Goal: Obtain resource: Download file/media

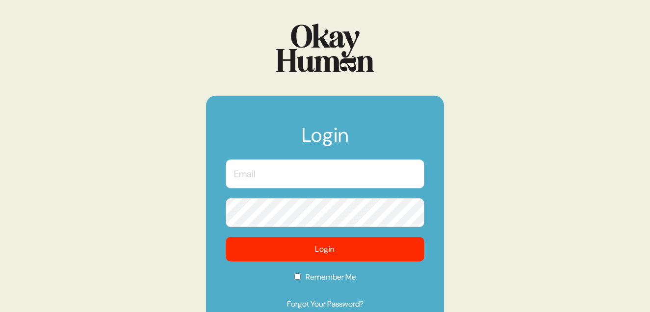
click at [288, 175] on input "text" at bounding box center [325, 173] width 199 height 29
click at [0, 311] on com-1password-button at bounding box center [0, 312] width 0 height 0
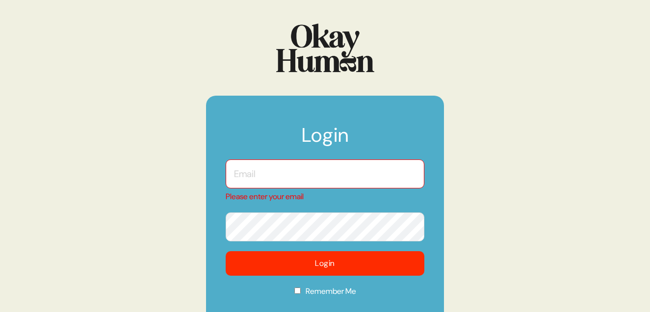
type input "ben@sympler.co"
checkbox input "true"
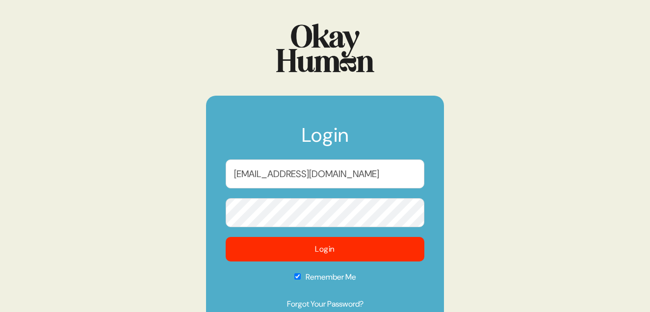
click at [286, 235] on form "Login ben@sympler.co Login Remember Me Forgot Your Password?" at bounding box center [325, 210] width 238 height 229
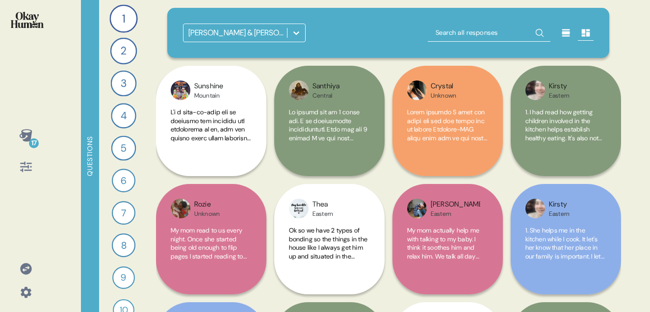
click at [25, 137] on icon at bounding box center [26, 135] width 14 height 14
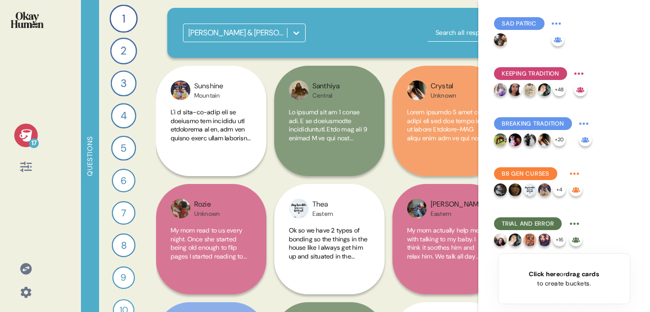
click at [25, 174] on div at bounding box center [26, 167] width 24 height 24
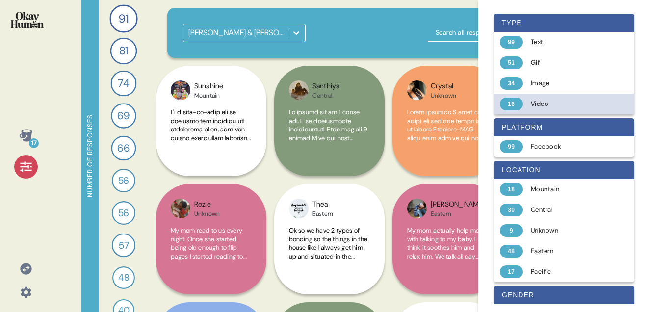
click at [538, 103] on div "Video" at bounding box center [570, 104] width 78 height 10
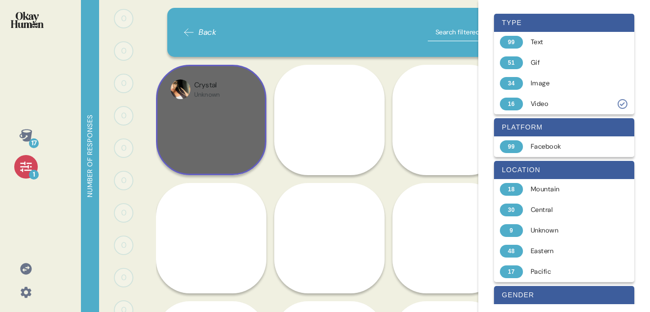
click at [216, 104] on div "Crystal Unknown" at bounding box center [211, 120] width 110 height 110
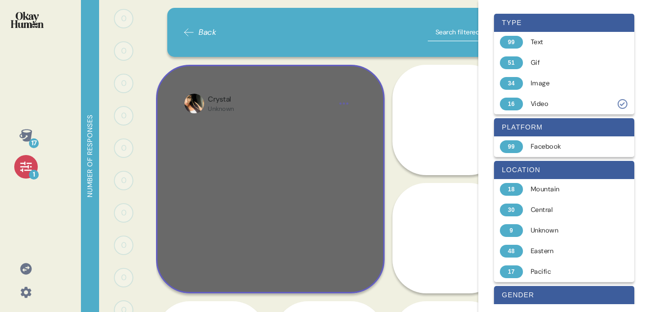
click at [216, 104] on div "Crystal" at bounding box center [221, 99] width 26 height 11
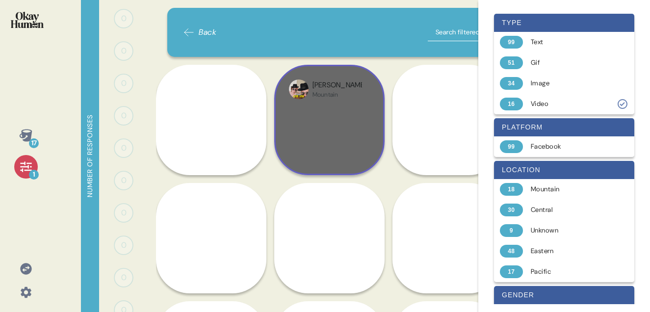
click at [306, 91] on img at bounding box center [299, 89] width 20 height 20
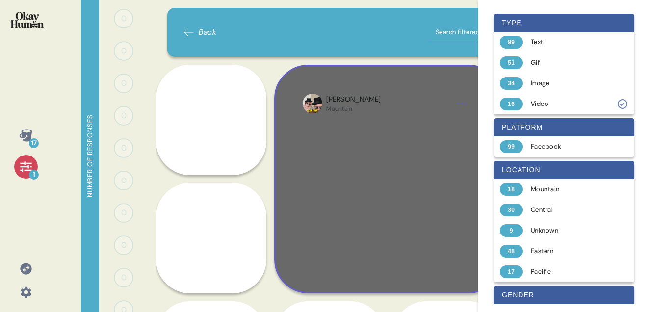
click at [306, 91] on div "Clarissa Mountain" at bounding box center [388, 179] width 228 height 228
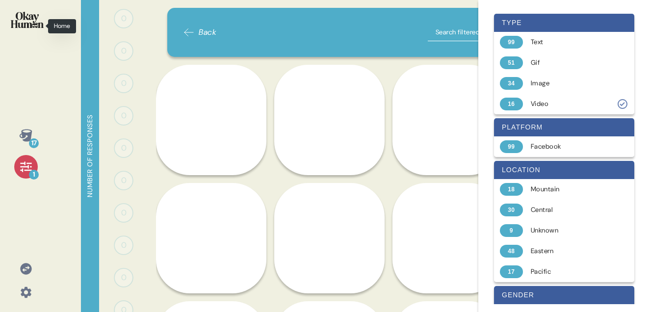
click at [28, 27] on img at bounding box center [27, 20] width 33 height 16
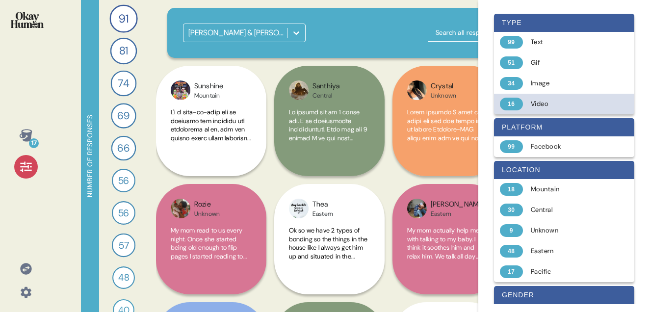
click at [539, 96] on div "16 Video" at bounding box center [564, 104] width 140 height 21
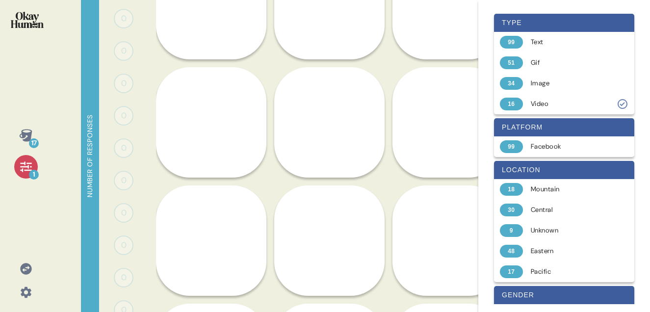
scroll to position [149, 0]
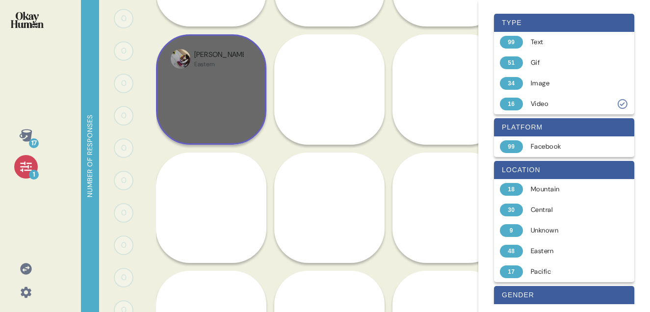
click at [208, 133] on div "Karen Eastern" at bounding box center [211, 89] width 110 height 110
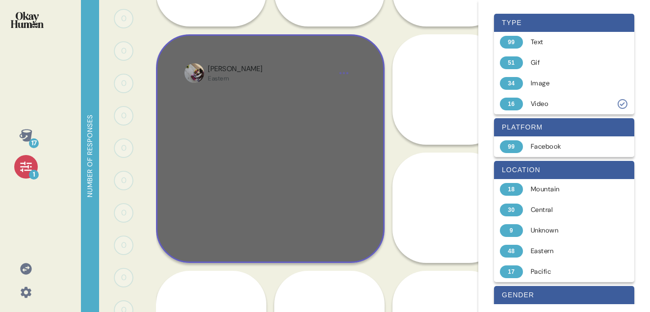
click at [208, 133] on div at bounding box center [269, 162] width 171 height 143
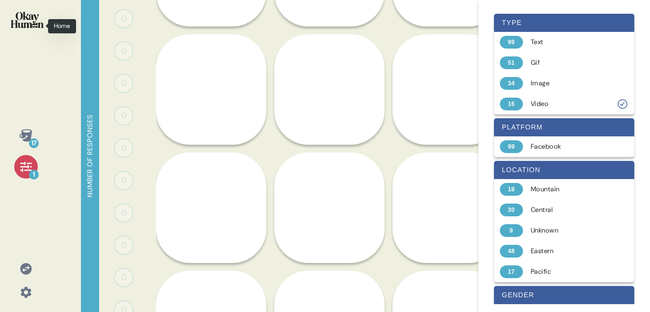
click at [25, 18] on img at bounding box center [27, 20] width 33 height 16
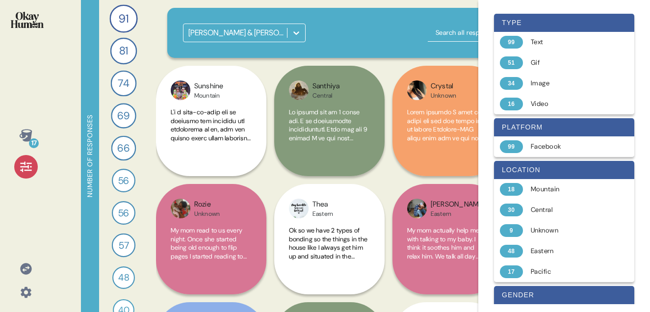
click at [301, 34] on icon at bounding box center [296, 33] width 10 height 10
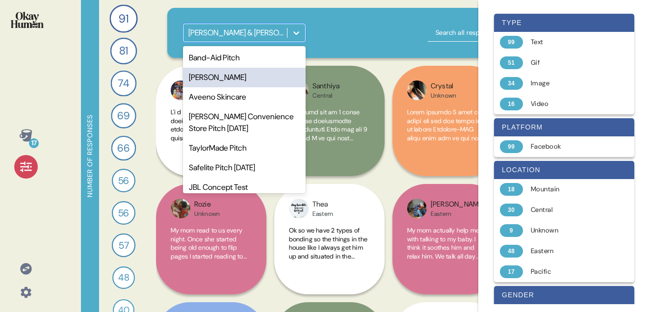
click at [233, 73] on div "Jiffy Lube" at bounding box center [244, 78] width 123 height 20
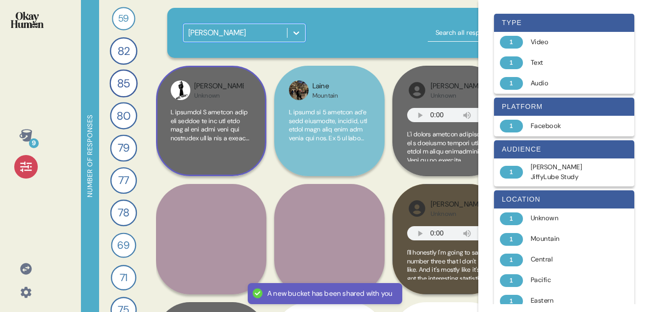
click at [217, 104] on div "Christopher Unknown" at bounding box center [211, 121] width 110 height 110
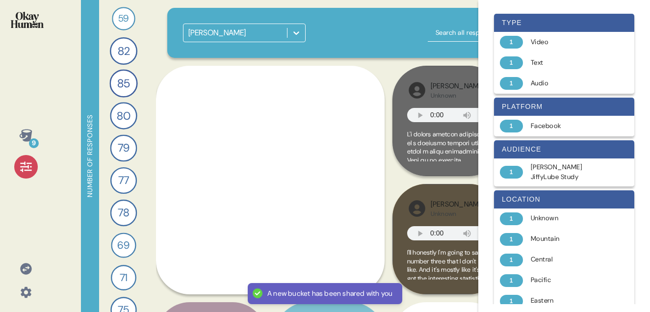
click at [294, 27] on div at bounding box center [296, 33] width 18 height 18
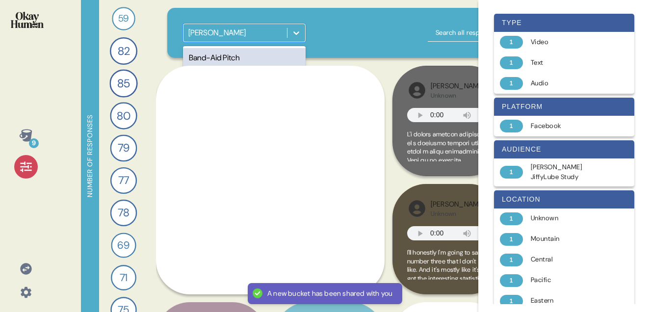
click at [291, 43] on div "option Jiffy Lube, selected. option Band-Aid Pitch focused, 1 of 12. 12 results…" at bounding box center [388, 33] width 442 height 50
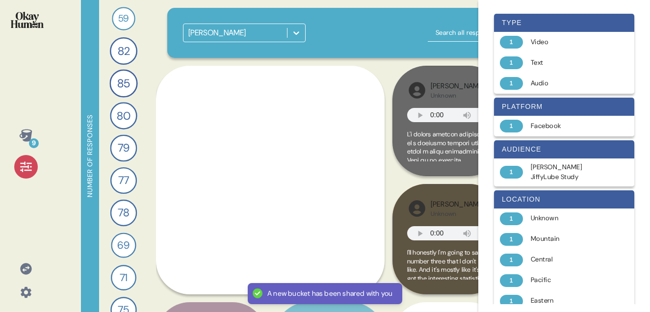
click at [300, 28] on icon at bounding box center [296, 33] width 10 height 10
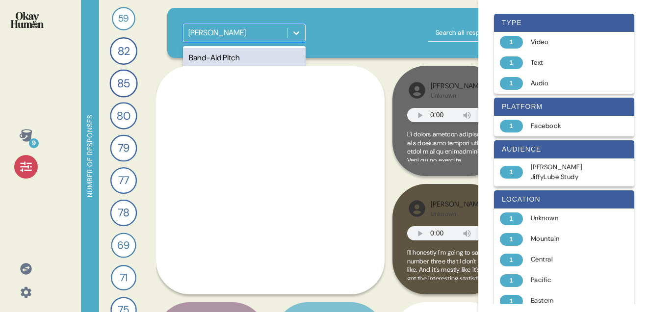
click at [37, 25] on img at bounding box center [27, 20] width 33 height 16
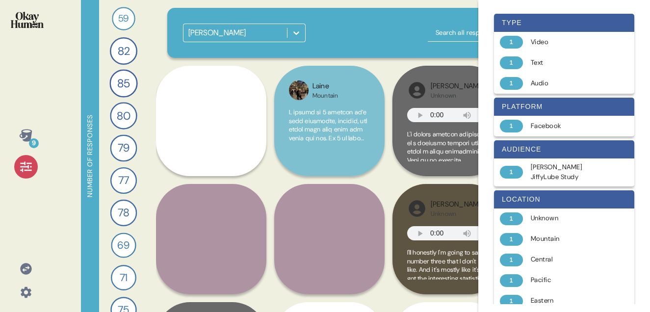
click at [292, 30] on icon at bounding box center [296, 33] width 10 height 10
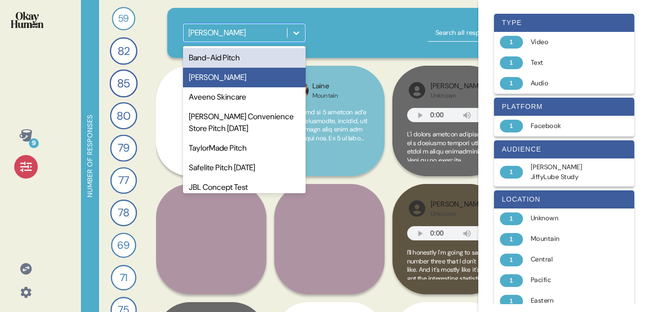
click at [235, 61] on div "Band-Aid Pitch" at bounding box center [244, 58] width 123 height 20
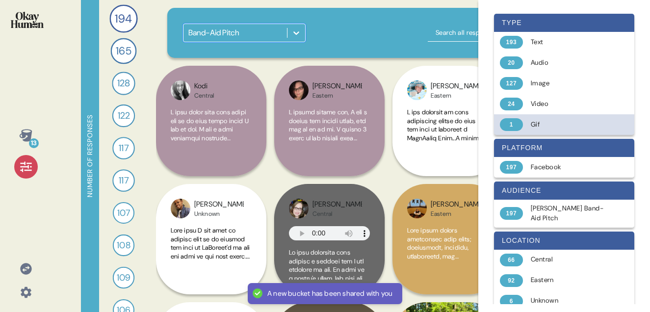
click at [552, 115] on div "1 Gif" at bounding box center [564, 124] width 140 height 21
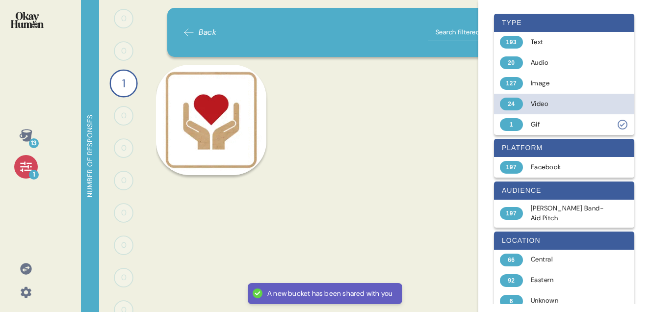
click at [531, 98] on div "24 Video" at bounding box center [564, 104] width 140 height 21
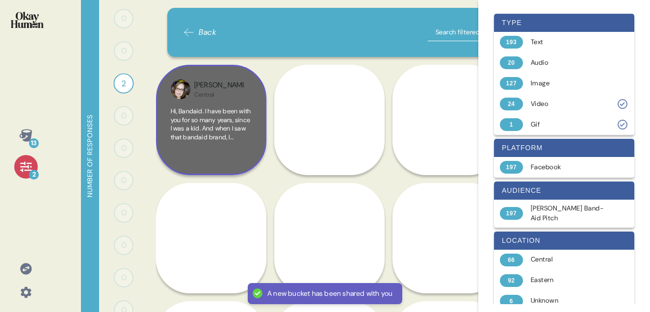
click at [224, 100] on div "Liz Central Hi, Bandaid. I have been with you for so many years, since I was a …" at bounding box center [211, 120] width 110 height 110
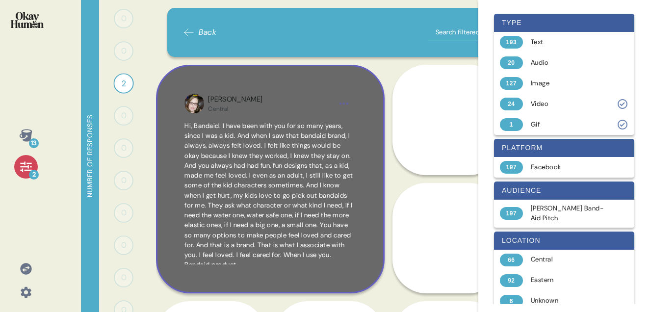
scroll to position [16, 0]
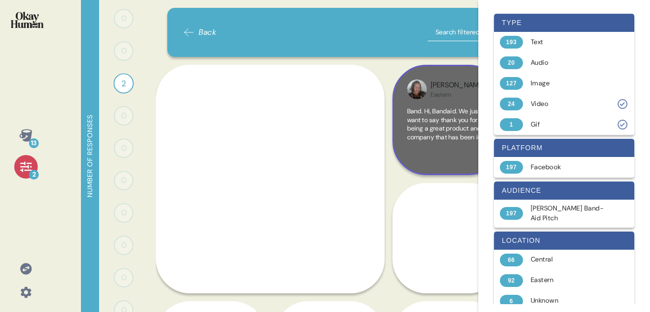
click at [432, 92] on div "Eastern" at bounding box center [455, 95] width 50 height 8
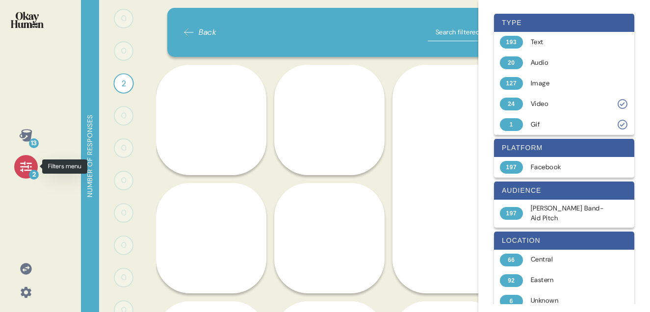
click at [18, 168] on div "2" at bounding box center [26, 167] width 24 height 24
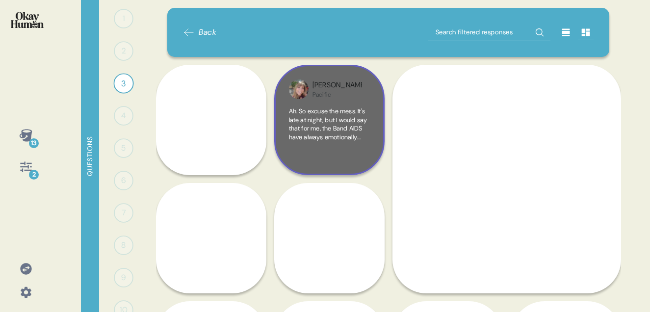
click at [339, 106] on div "Stacy Pacific Ah. So excuse the mess. It's late at night, but I would say that …" at bounding box center [329, 120] width 110 height 110
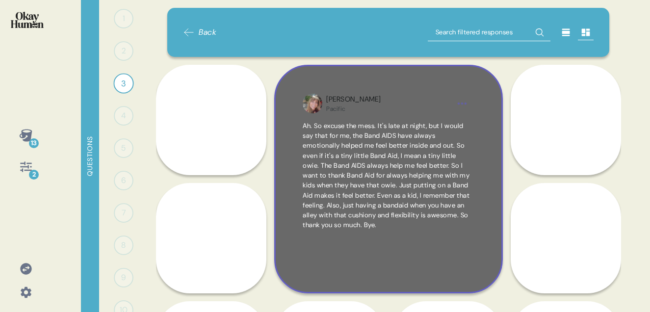
click at [356, 104] on div "Stacy Pacific" at bounding box center [388, 103] width 124 height 19
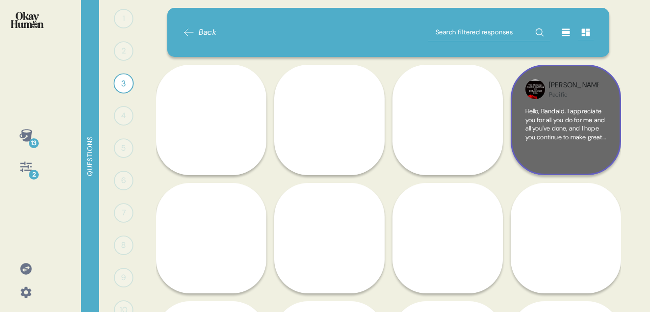
click at [563, 89] on div "[PERSON_NAME]" at bounding box center [574, 85] width 50 height 11
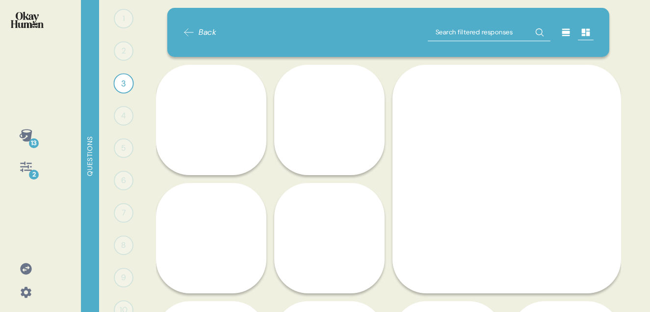
click at [619, 49] on div "Back Tori Eastern I appreciate Band Aid Brand for making really cool and fun an…" at bounding box center [388, 156] width 465 height 312
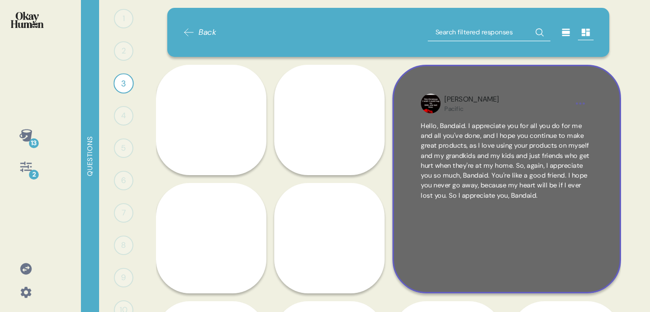
click at [571, 160] on span "Hello, Bandaid. I appreciate you for all you do for me and all you've done, and…" at bounding box center [506, 160] width 171 height 79
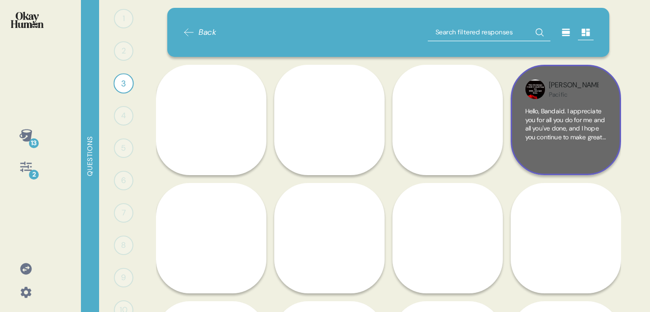
click at [571, 160] on div "Hello, Bandaid. I appreciate you for all you do for me and all you've done, and…" at bounding box center [565, 133] width 81 height 53
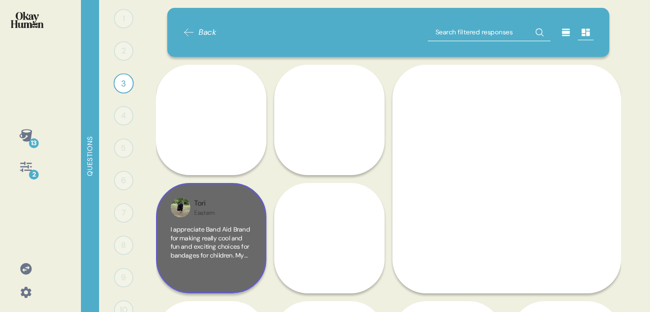
click at [231, 231] on span "I appreciate Band Aid Brand for making really cool and fun and exciting choices…" at bounding box center [211, 289] width 80 height 129
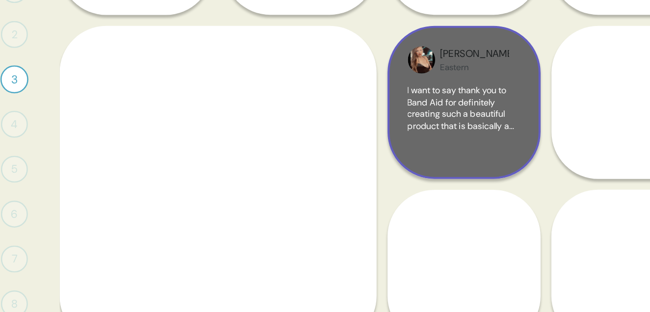
scroll to position [143, 0]
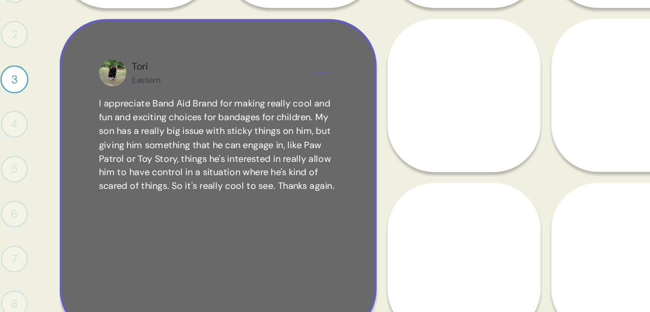
click at [329, 75] on div "Tori Eastern" at bounding box center [270, 78] width 124 height 19
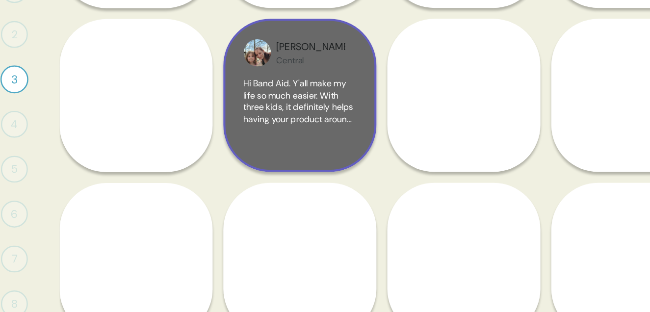
click at [331, 85] on span "Hi Band Aid. Y'all make my life so much easier. With three kids, it definitely …" at bounding box center [329, 146] width 81 height 129
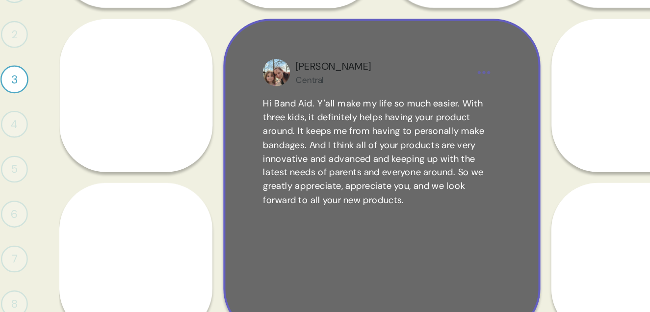
click at [392, 89] on div "Tiffany Central Hi Band Aid. Y'all make my life so much easier. With three kids…" at bounding box center [388, 154] width 228 height 228
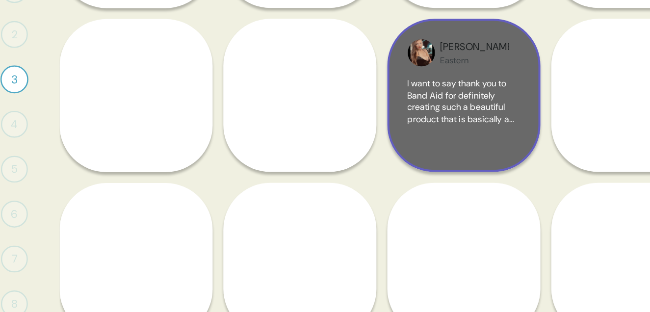
click at [434, 90] on span "I want to say thank you to Band Aid for definitely creating such a beautiful pr…" at bounding box center [447, 142] width 80 height 120
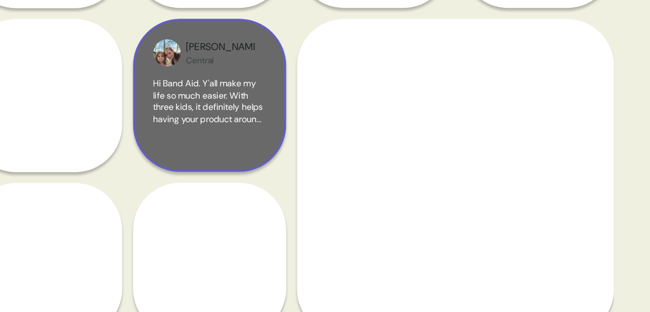
scroll to position [0, 0]
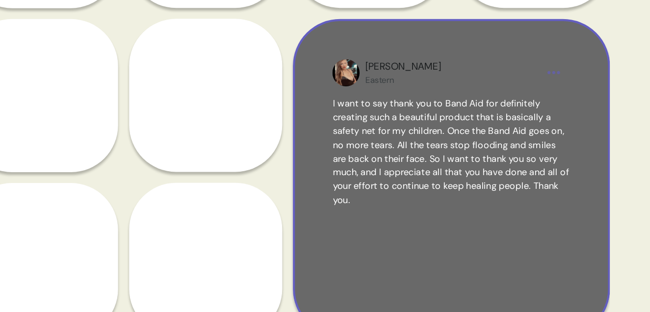
click at [563, 73] on div "[PERSON_NAME]" at bounding box center [506, 78] width 124 height 19
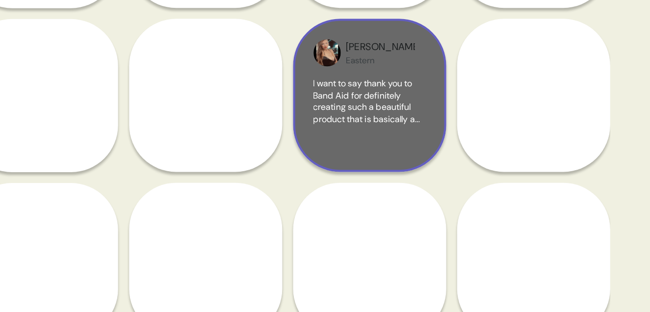
click at [465, 61] on div "[PERSON_NAME]" at bounding box center [455, 64] width 50 height 19
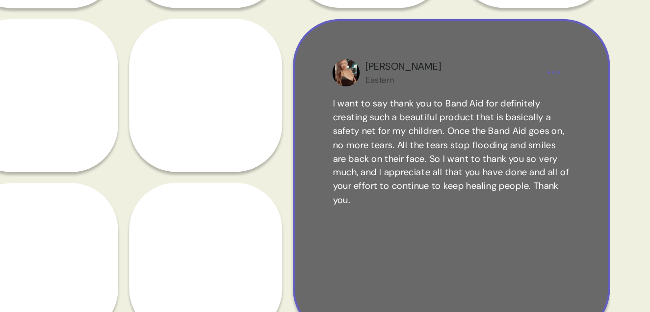
click at [398, 52] on html "13 2 Questions 1 0 Responses Responses 2 0 Responses Responses 3 Send a picture…" at bounding box center [325, 156] width 650 height 312
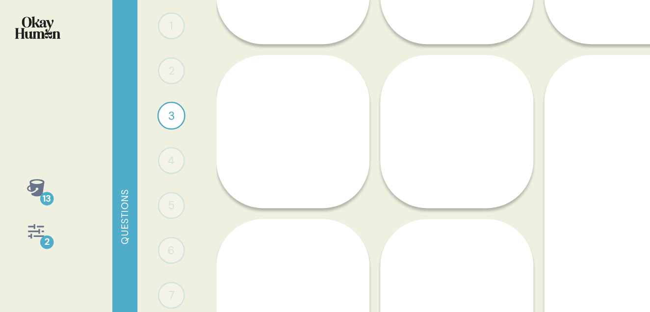
click at [31, 43] on html "13 2 Questions 1 0 Responses Responses 2 0 Responses Responses 3 Send a picture…" at bounding box center [325, 156] width 650 height 312
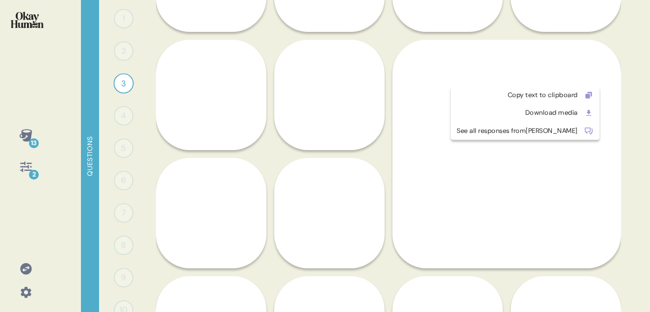
click at [575, 79] on html "13 2 Questions 1 0 Responses Responses 2 0 Responses Responses 3 Send a picture…" at bounding box center [325, 156] width 650 height 312
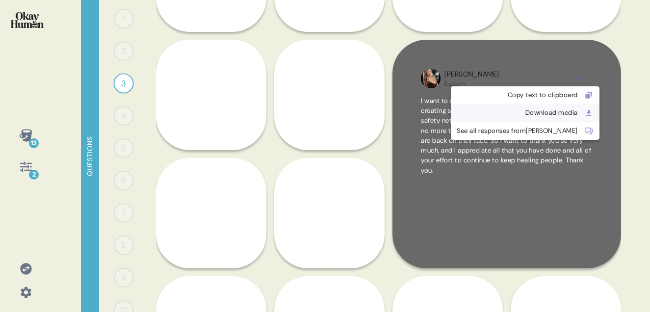
click at [528, 109] on div "Download media" at bounding box center [516, 113] width 121 height 10
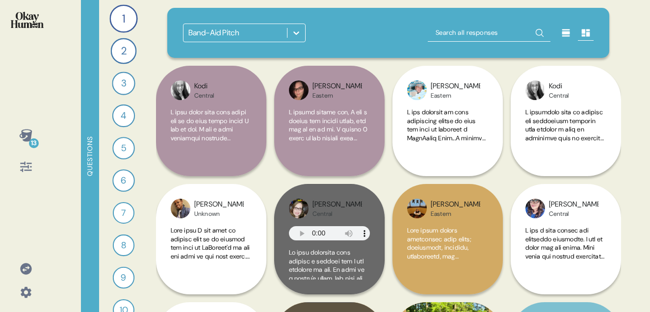
click at [32, 163] on icon at bounding box center [26, 167] width 14 height 14
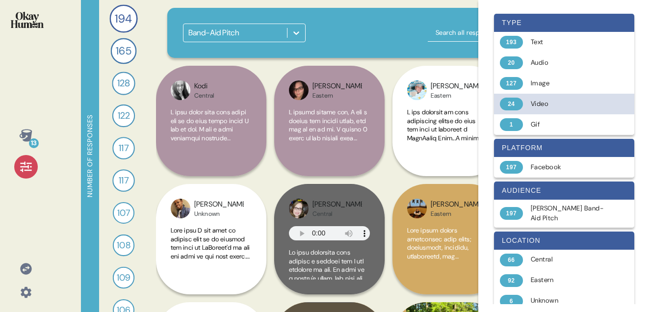
click at [522, 106] on div "24 Video" at bounding box center [564, 104] width 140 height 21
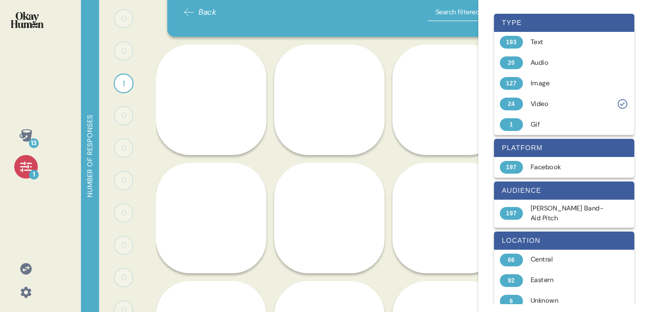
scroll to position [25, 0]
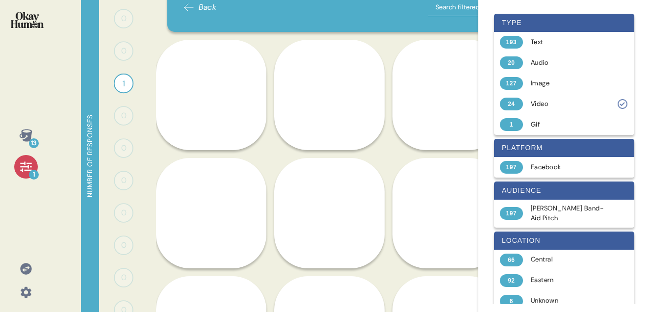
click at [20, 167] on icon at bounding box center [26, 167] width 14 height 14
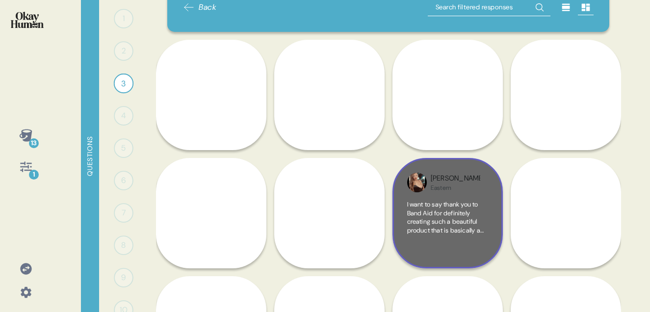
click at [475, 183] on div "[PERSON_NAME]" at bounding box center [455, 182] width 50 height 19
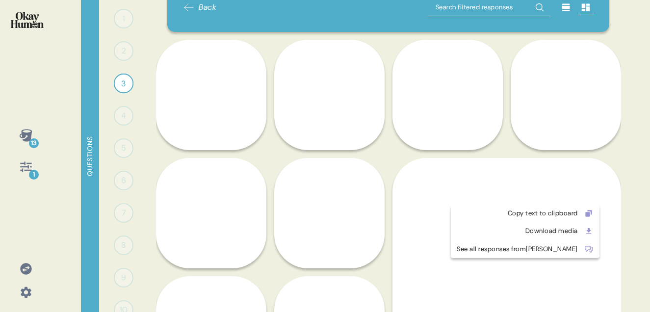
click at [577, 194] on html "13 1 Questions 1 0 Responses Responses 2 0 Responses Responses 3 Send a picture…" at bounding box center [325, 156] width 650 height 312
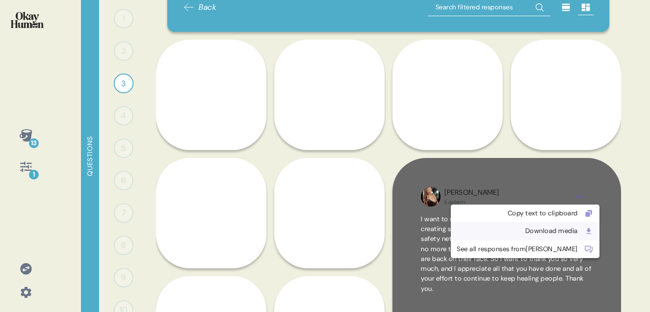
click at [526, 230] on div "Download media" at bounding box center [516, 231] width 121 height 10
